Goal: Task Accomplishment & Management: Use online tool/utility

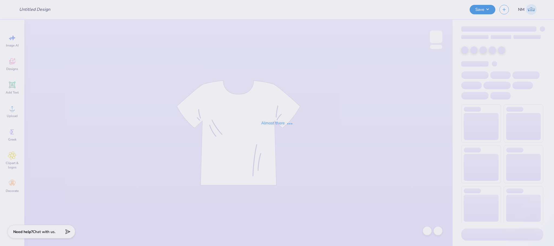
type input "AEPHI"
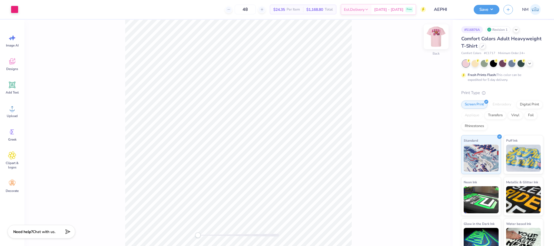
click at [439, 39] on img at bounding box center [436, 37] width 22 height 22
type input "2.01"
type input "1.43"
type input "10.79"
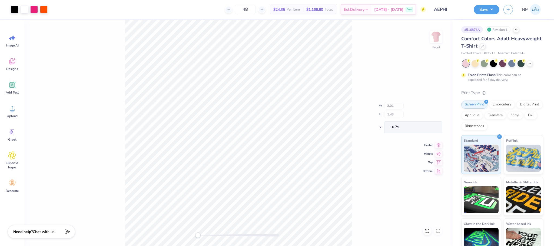
type input "9.10"
type input "8.97"
type input "3.00"
click at [12, 84] on icon at bounding box center [12, 84] width 5 height 5
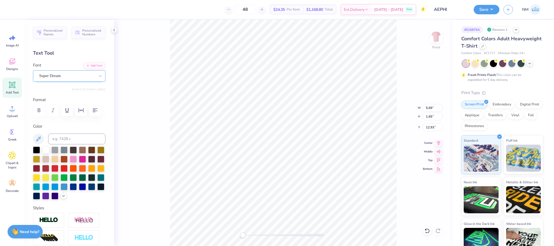
click at [59, 79] on div "Super Dream" at bounding box center [67, 76] width 57 height 8
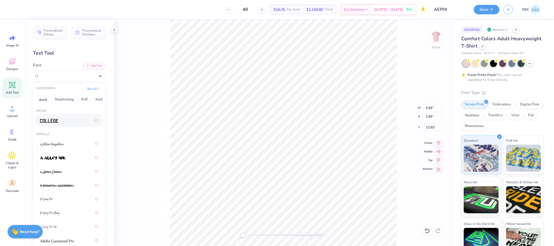
click at [54, 117] on div at bounding box center [69, 121] width 58 height 10
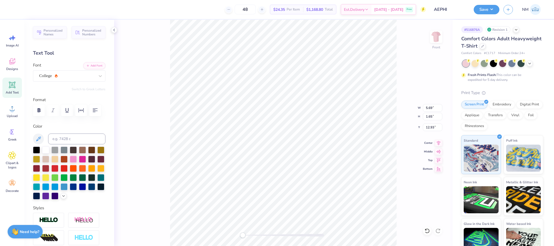
scroll to position [7, 1]
type textarea "PHI HOOPS"
drag, startPoint x: 83, startPoint y: 79, endPoint x: 85, endPoint y: 78, distance: 2.8
click at [83, 79] on div "College" at bounding box center [67, 76] width 57 height 8
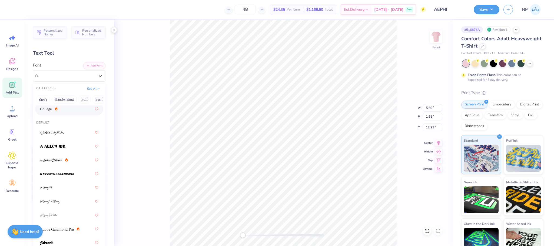
scroll to position [0, 0]
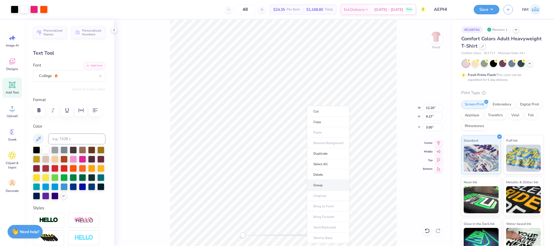
click at [324, 184] on li "Group" at bounding box center [328, 185] width 42 height 11
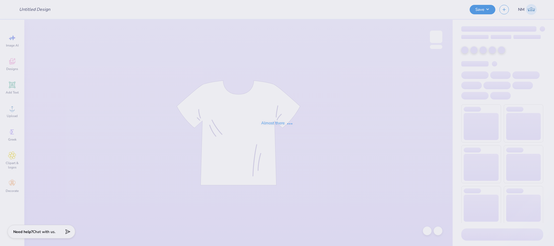
type input "AEPHI"
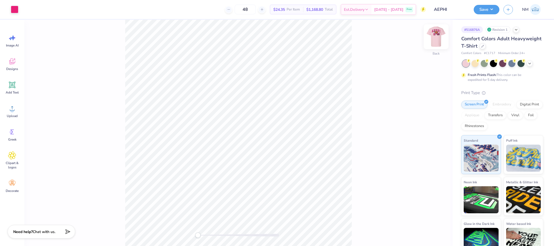
click at [436, 37] on img at bounding box center [436, 37] width 22 height 22
type input "2.01"
type input "1.43"
type input "10.79"
type input "4.62"
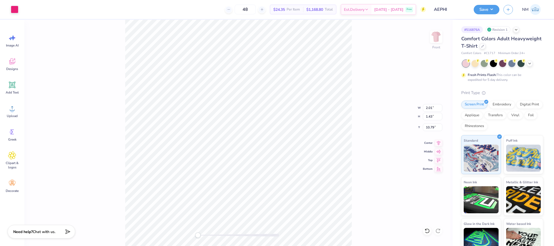
type input "3.29"
type input "0.43"
type input "0.34"
type input "9.76"
type input "10.47"
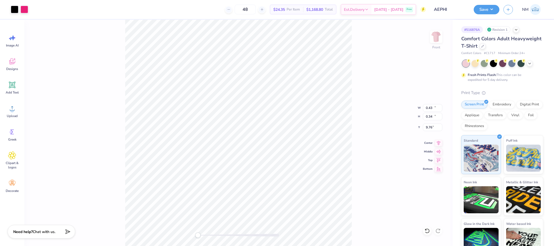
type input "11.09"
type input "3.00"
